Goal: Transaction & Acquisition: Purchase product/service

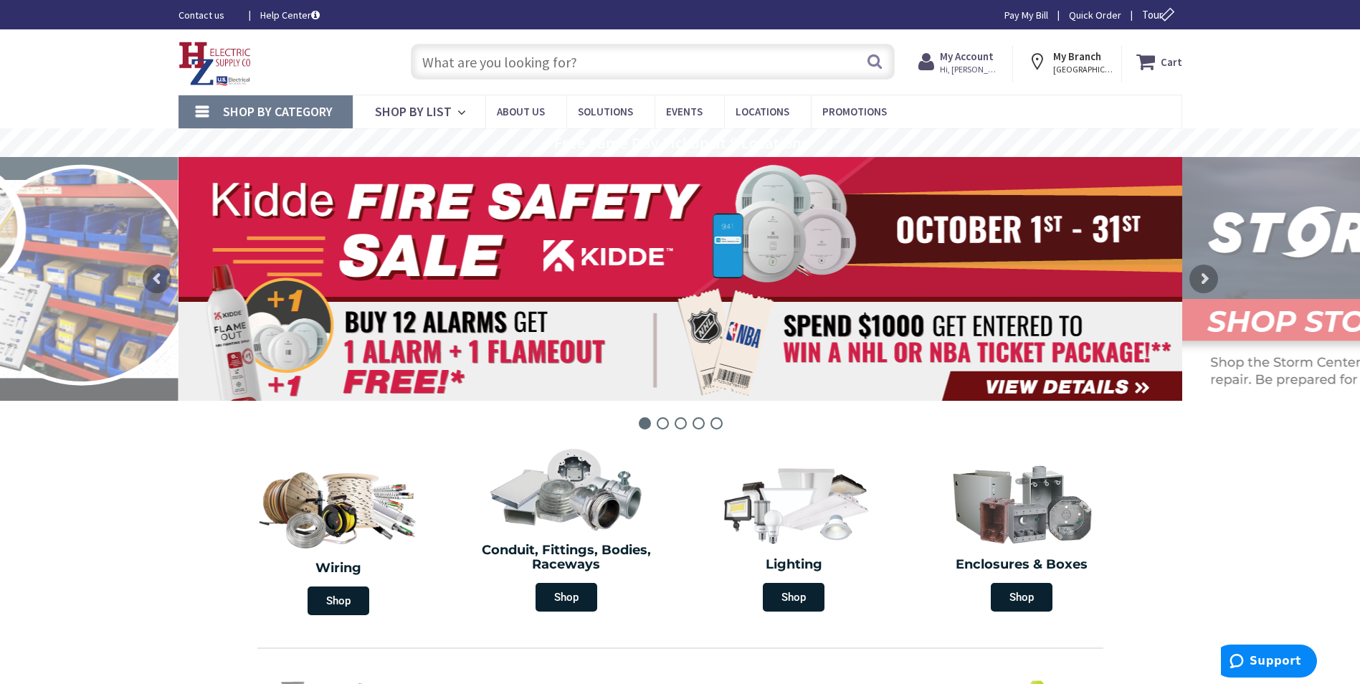
click at [980, 68] on span "Hi, [PERSON_NAME]" at bounding box center [970, 69] width 61 height 11
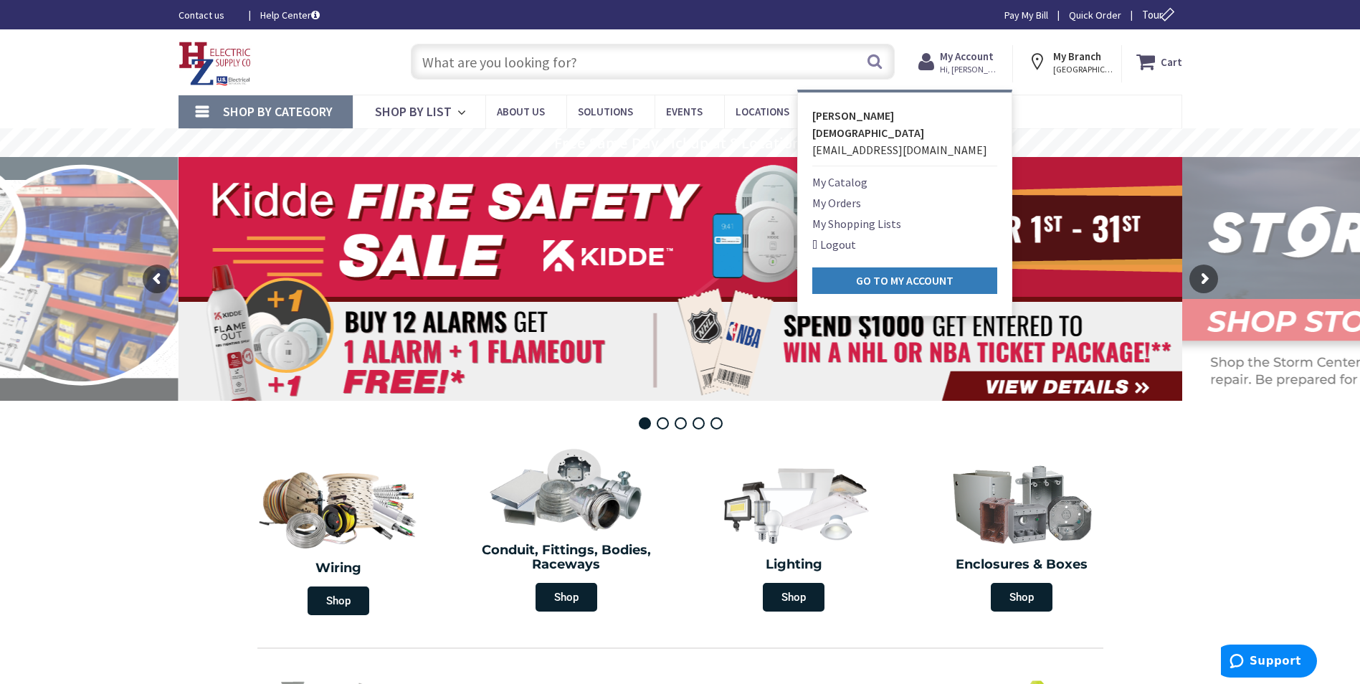
click at [905, 273] on strong "Go to My Account" at bounding box center [904, 280] width 97 height 14
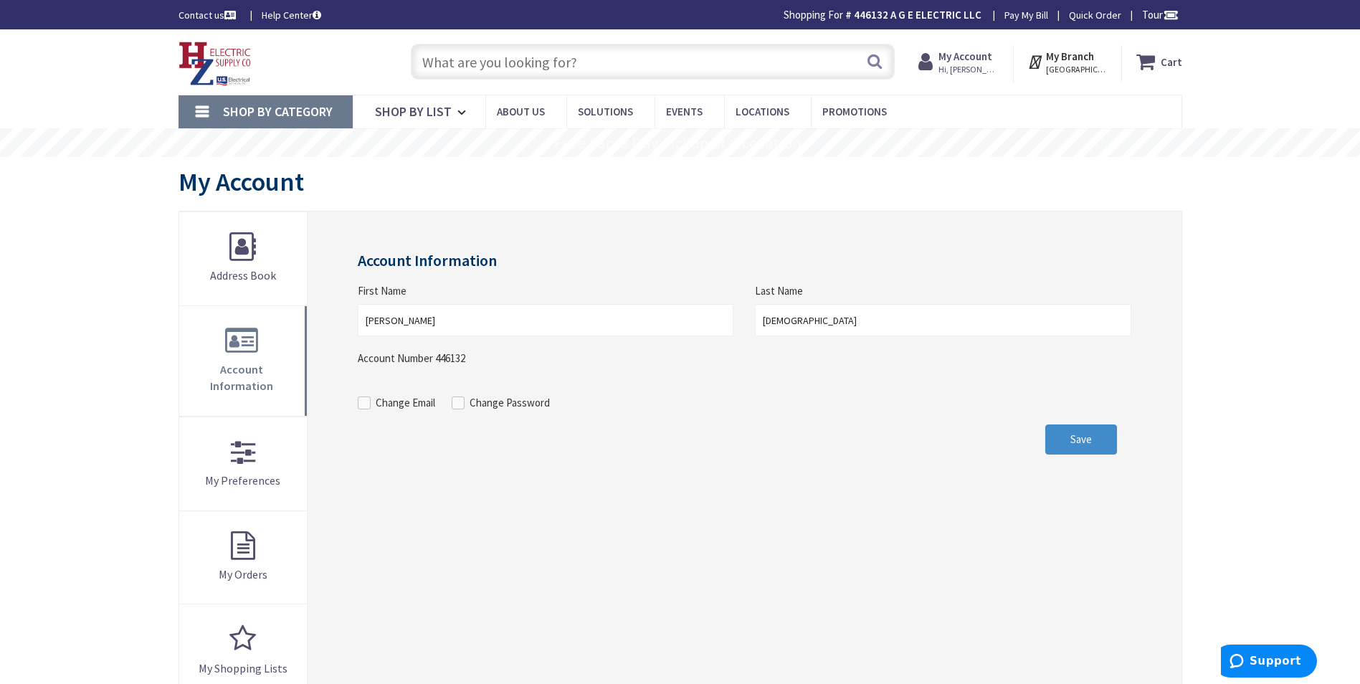
click at [425, 61] on input "text" at bounding box center [653, 62] width 484 height 36
paste input "N-2003P-WH"
type input "N-2003P-WH"
drag, startPoint x: 426, startPoint y: 61, endPoint x: 747, endPoint y: 348, distance: 431.0
click at [746, 348] on div "First Name Gary Last Name Bielunis" at bounding box center [744, 316] width 794 height 67
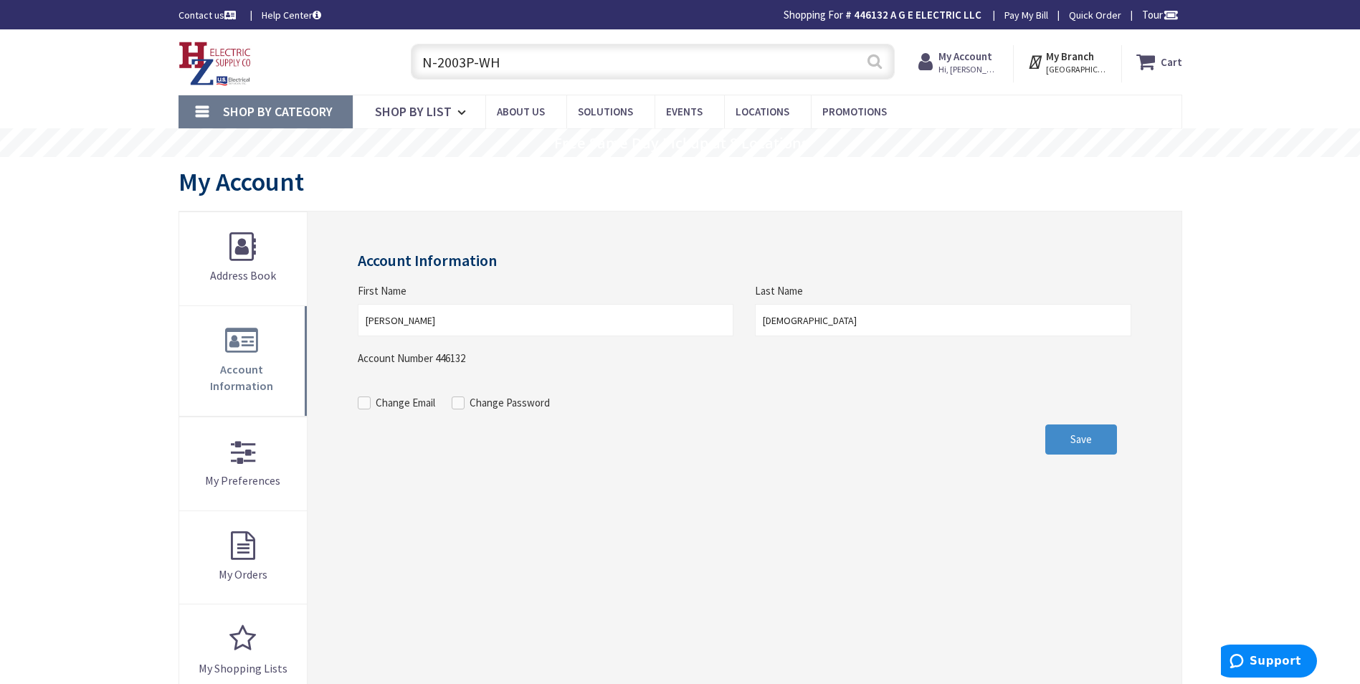
click at [875, 62] on button "Search" at bounding box center [874, 61] width 19 height 32
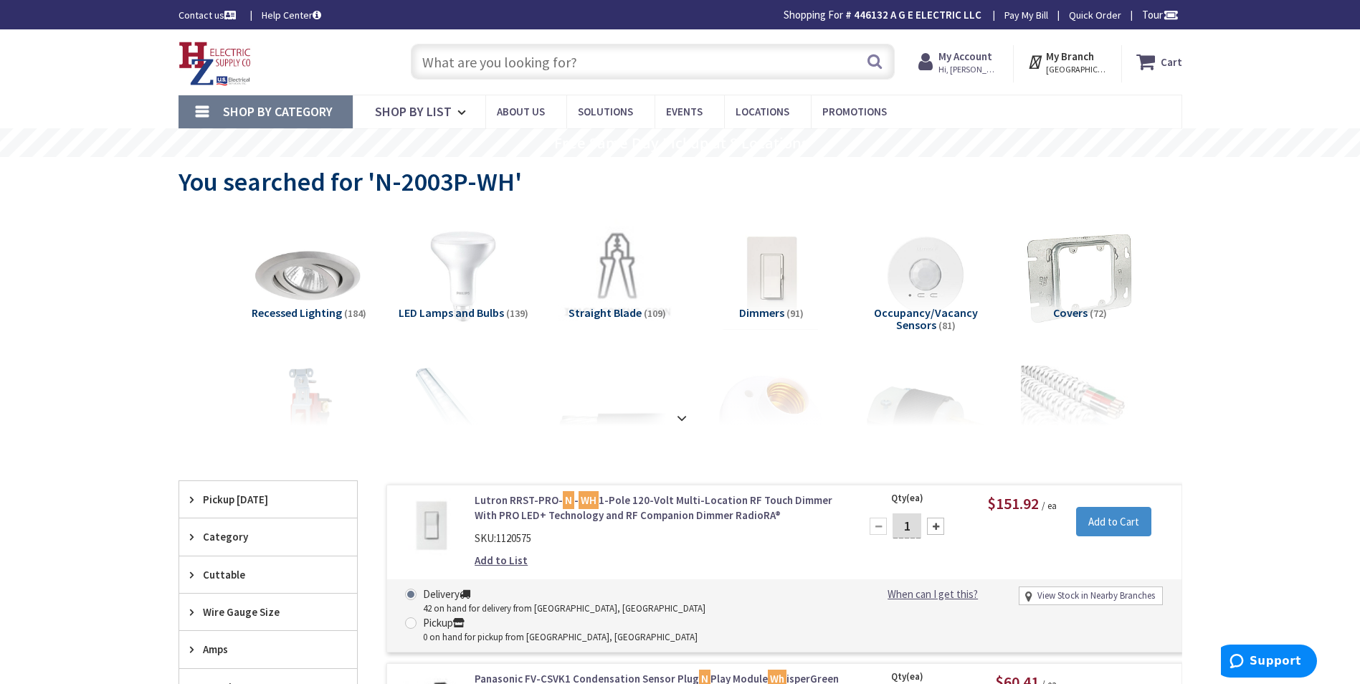
click at [454, 64] on input "text" at bounding box center [653, 62] width 484 height 36
paste input "N-2003P-WH"
type input "N-2003P-WH"
click at [874, 61] on button "Search" at bounding box center [874, 61] width 19 height 32
click at [424, 60] on input "text" at bounding box center [653, 62] width 484 height 36
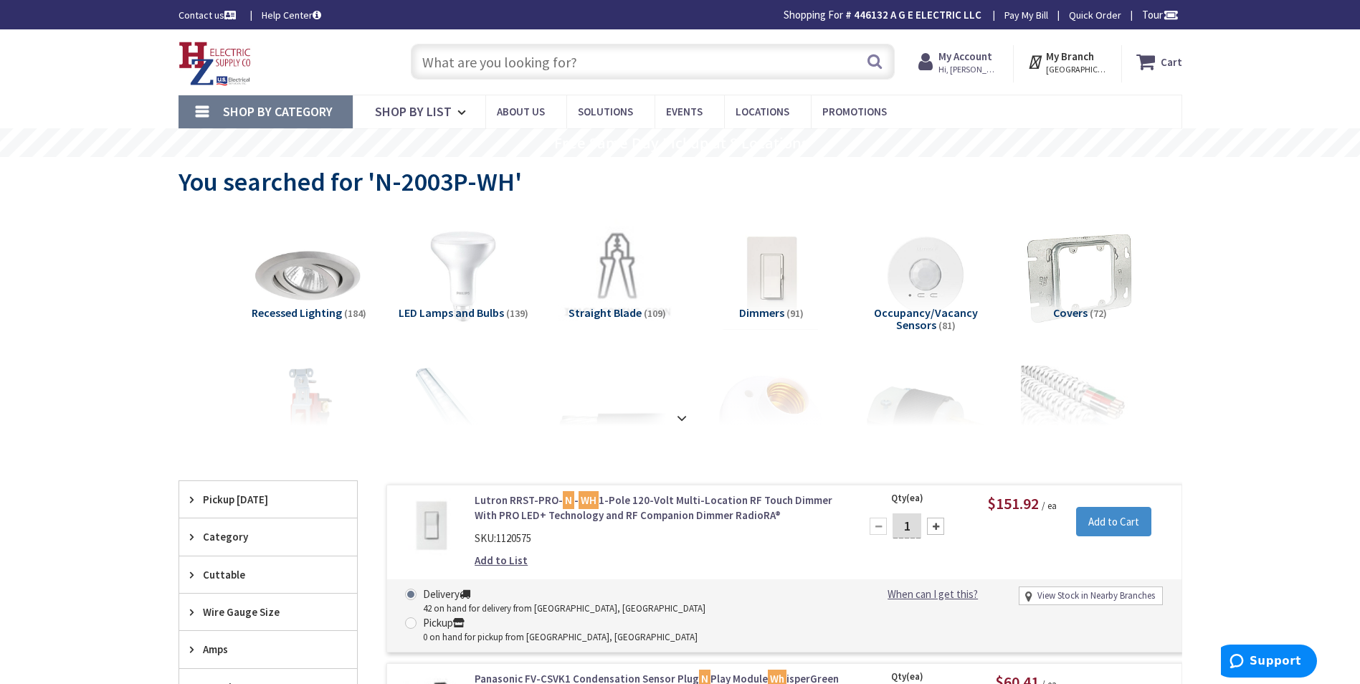
paste input "Lutron NT-1500-WH"
type input "Lutron NT-1500-WH"
click at [874, 62] on button "Search" at bounding box center [874, 61] width 19 height 32
